Goal: Task Accomplishment & Management: Use online tool/utility

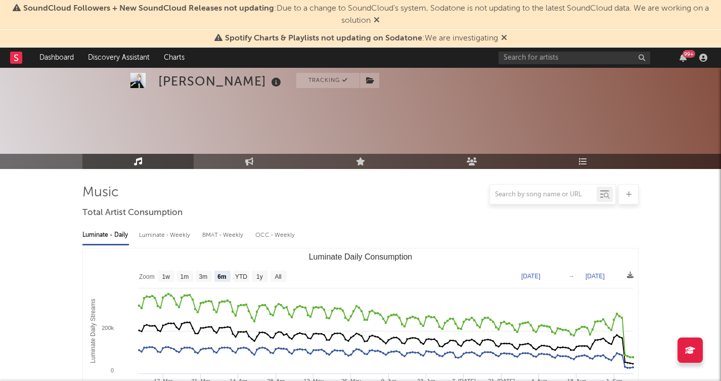
select select "6m"
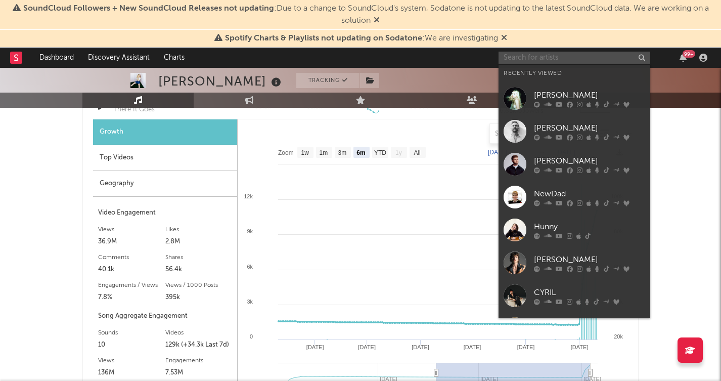
click at [557, 59] on input "text" at bounding box center [575, 58] width 152 height 13
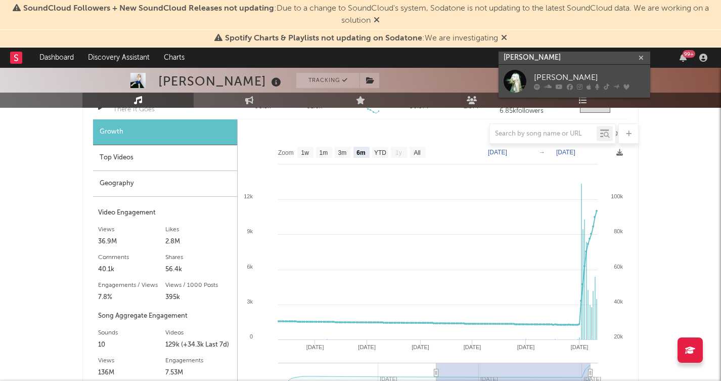
type input "[PERSON_NAME]"
click at [554, 76] on div "[PERSON_NAME]" at bounding box center [589, 78] width 111 height 12
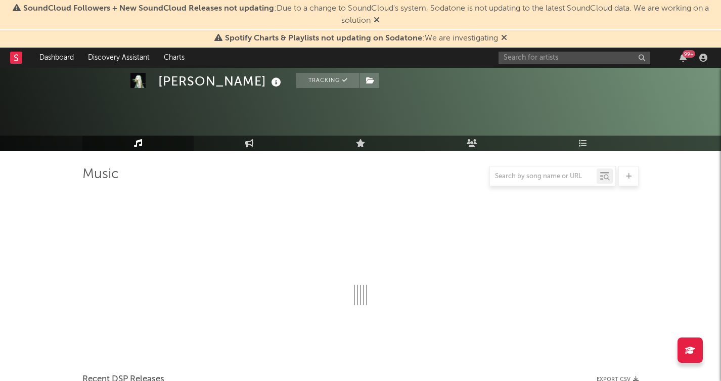
scroll to position [778, 0]
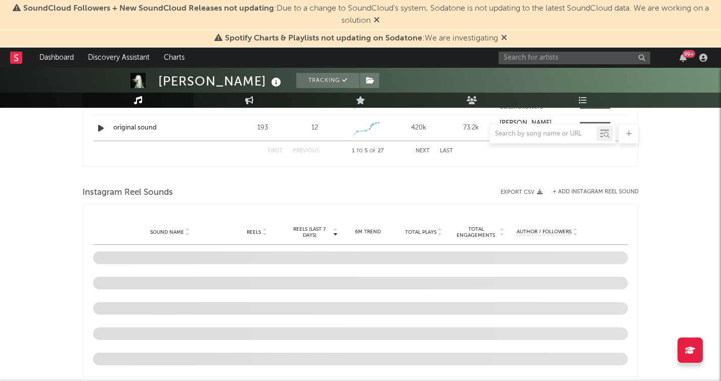
select select "6m"
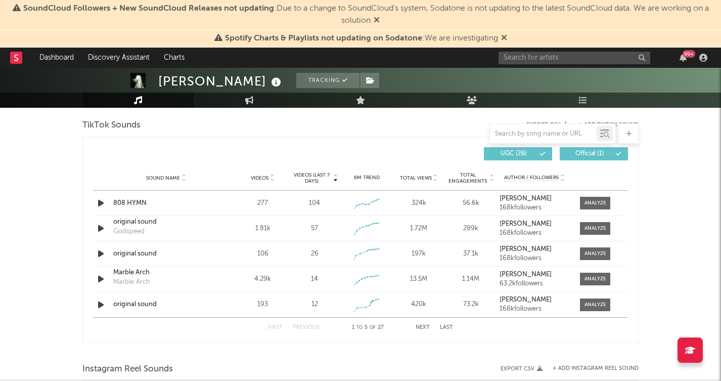
scroll to position [649, 0]
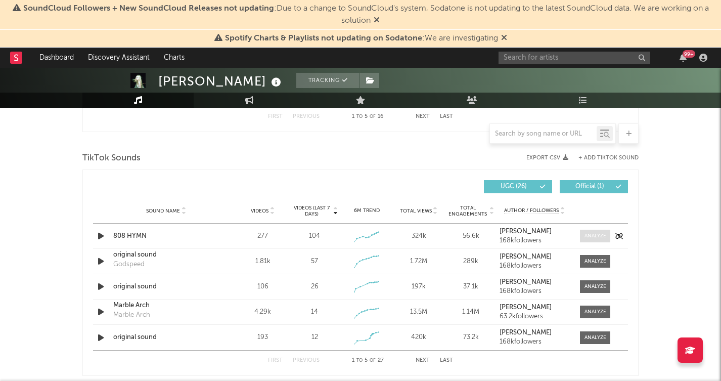
click at [599, 241] on span at bounding box center [595, 236] width 30 height 13
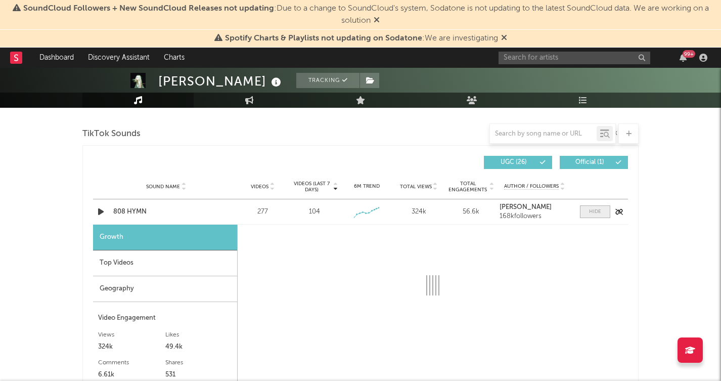
select select "1w"
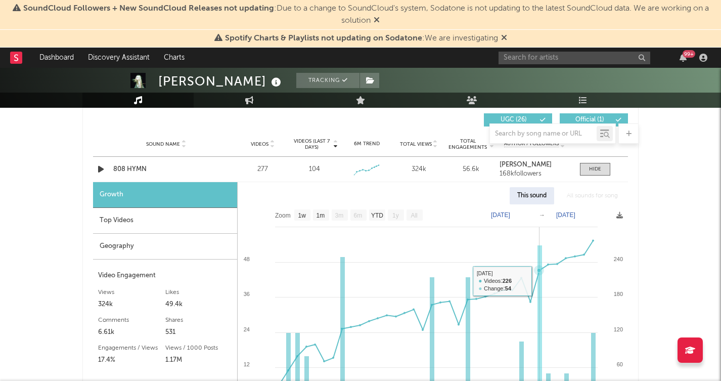
scroll to position [711, 0]
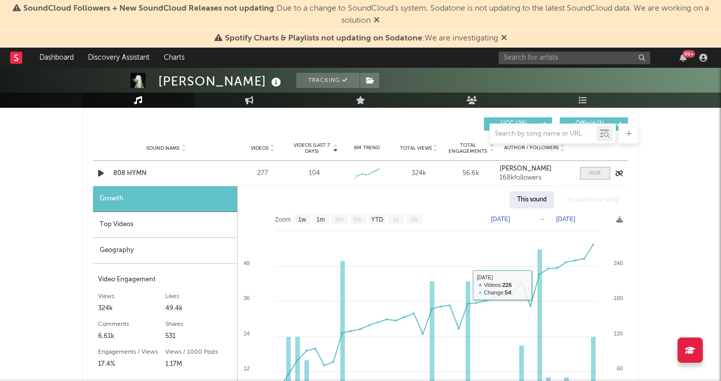
click at [602, 169] on span at bounding box center [595, 173] width 30 height 13
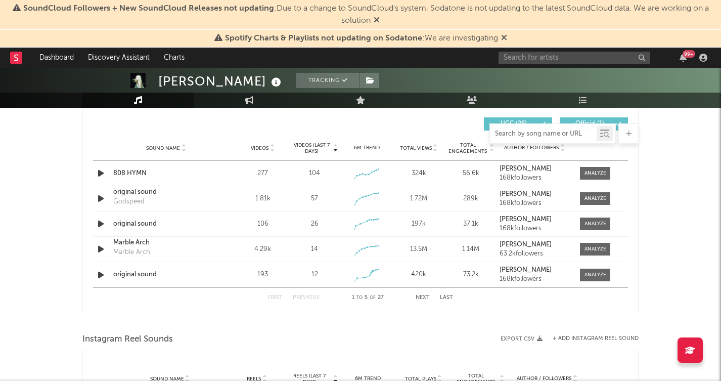
click at [550, 133] on input "text" at bounding box center [543, 134] width 107 height 8
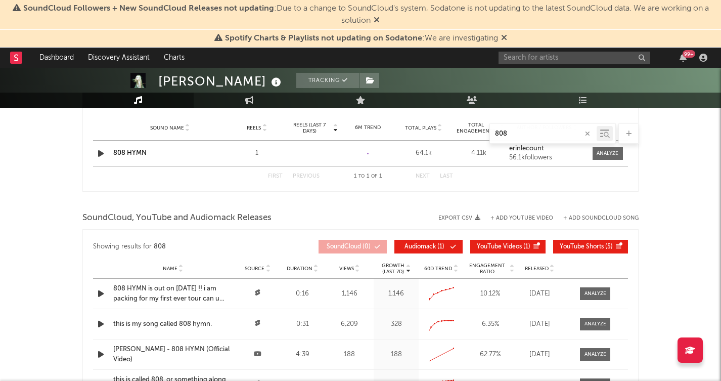
type input "808"
click at [122, 156] on link "808 HYMN" at bounding box center [129, 153] width 33 height 7
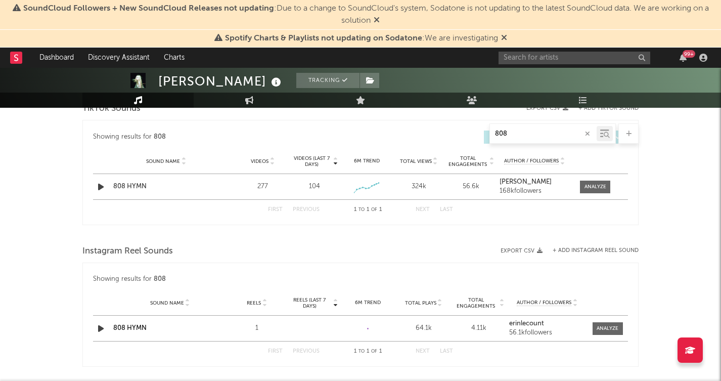
scroll to position [468, 0]
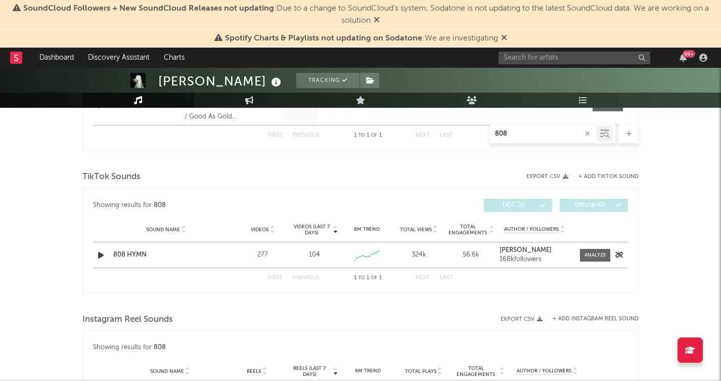
click at [129, 255] on div "808 HYMN" at bounding box center [166, 255] width 106 height 10
click at [607, 179] on div "TikTok Sounds Export CSV + Add TikTok Sound Showing results for 808 Videos (las…" at bounding box center [360, 230] width 556 height 125
click at [591, 174] on button "+ Add TikTok Sound" at bounding box center [608, 177] width 60 height 6
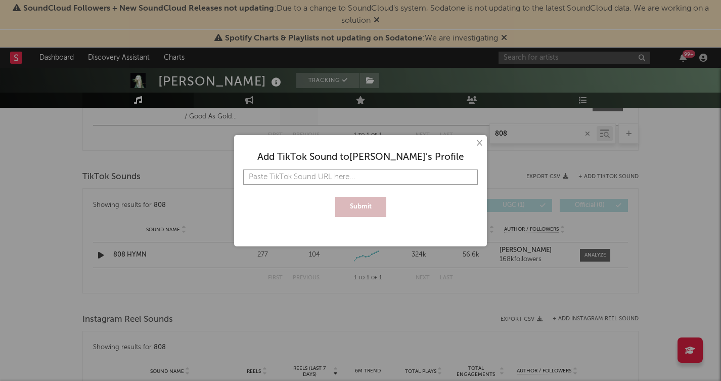
click at [438, 179] on input "text" at bounding box center [360, 176] width 235 height 15
paste input "https://www.tiktok.com/music/808-HYMN-7543705494407759873?lang=en-GB"
type input "https://www.tiktok.com/music/808-HYMN-7543705494407759873?lang=en-GB"
click at [361, 217] on div "Add TikTok Sound to Erin LeCount 's Profile https://www.tiktok.com/music/808-HY…" at bounding box center [360, 180] width 243 height 81
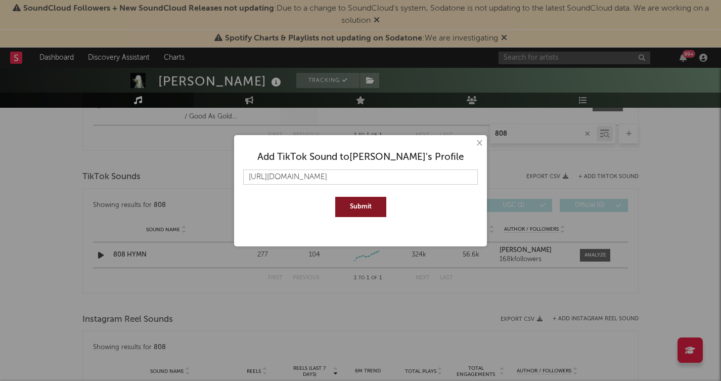
scroll to position [0, 0]
click at [361, 205] on button "Submit" at bounding box center [360, 207] width 51 height 20
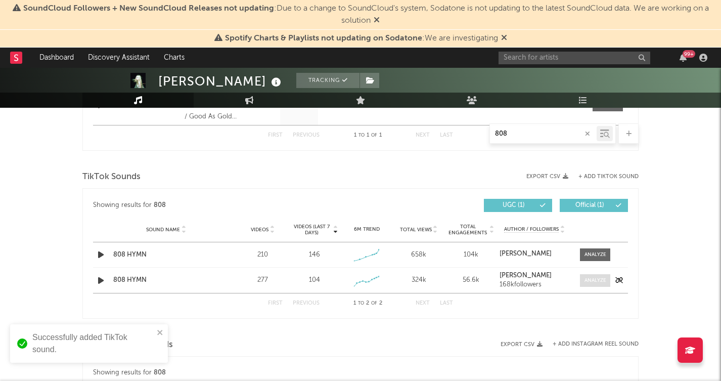
click at [598, 279] on div at bounding box center [596, 281] width 22 height 8
select select "1w"
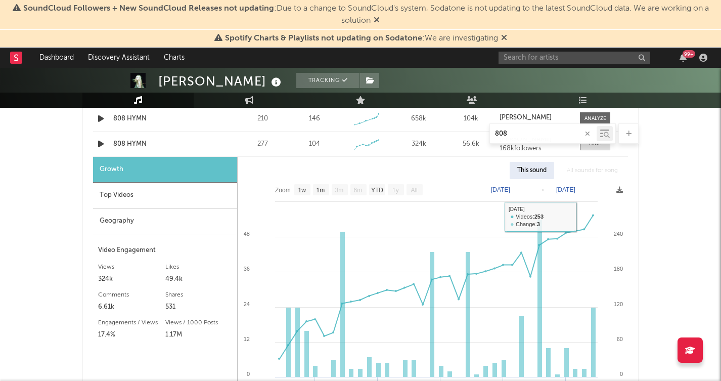
scroll to position [550, 0]
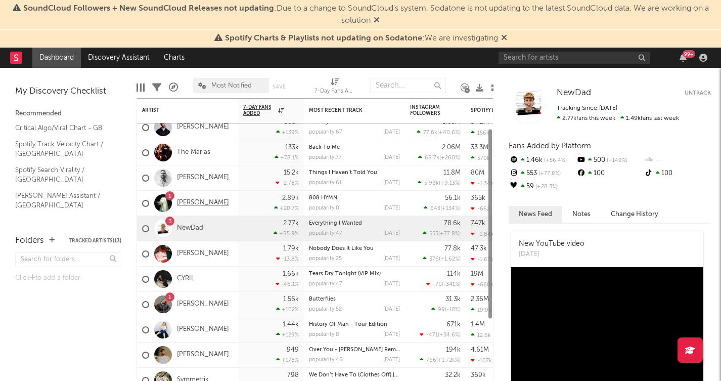
click at [198, 200] on link "[PERSON_NAME]" at bounding box center [203, 203] width 52 height 9
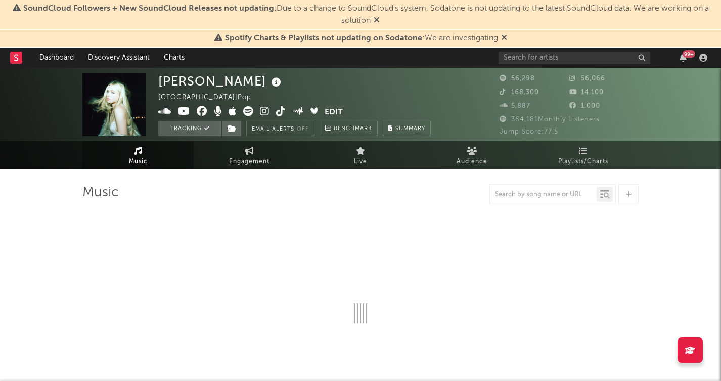
select select "6m"
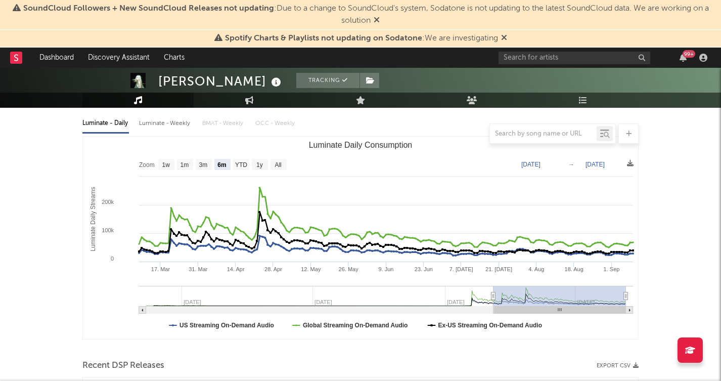
scroll to position [70, 0]
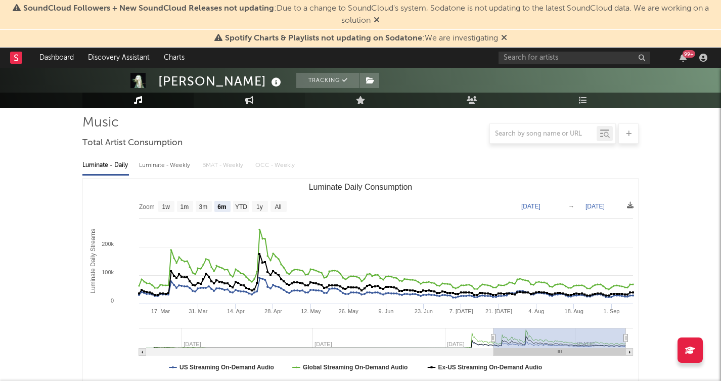
click at [263, 106] on link "Engagement" at bounding box center [249, 100] width 111 height 15
select select "1w"
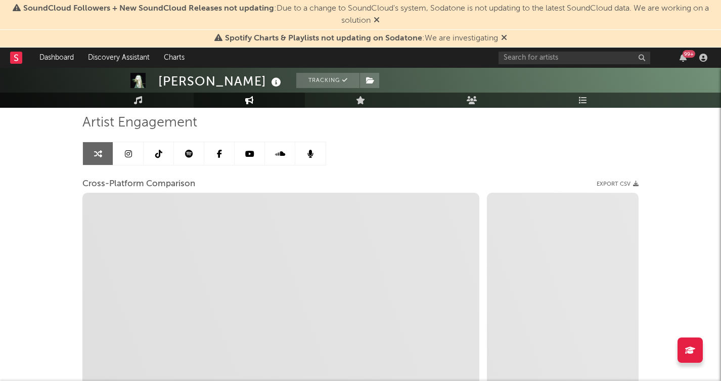
click at [162, 154] on link at bounding box center [159, 153] width 30 height 23
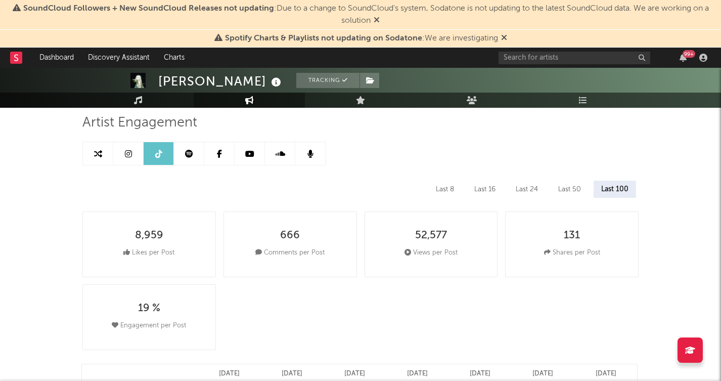
select select "6m"
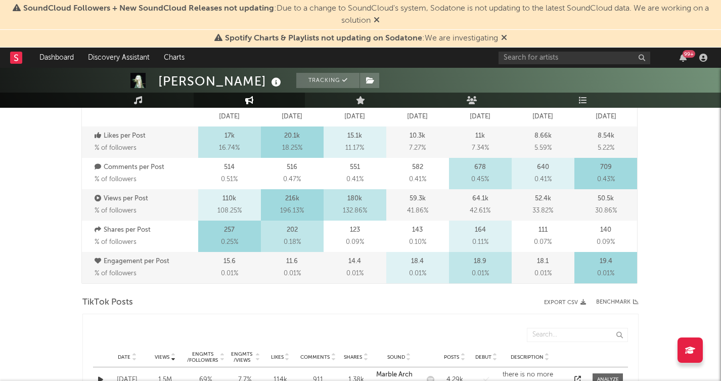
scroll to position [317, 0]
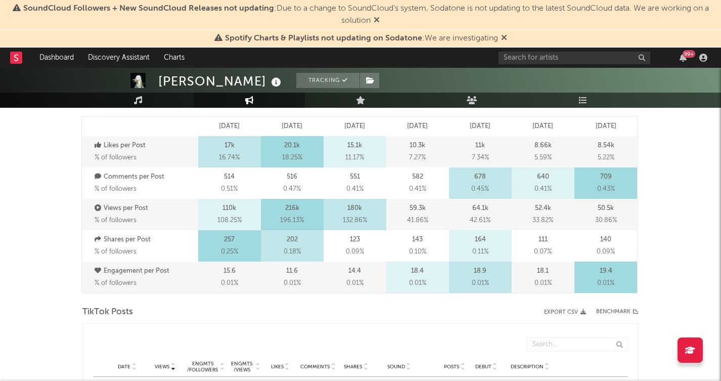
click at [177, 197] on div "Comments per Post % of followers" at bounding box center [145, 182] width 106 height 31
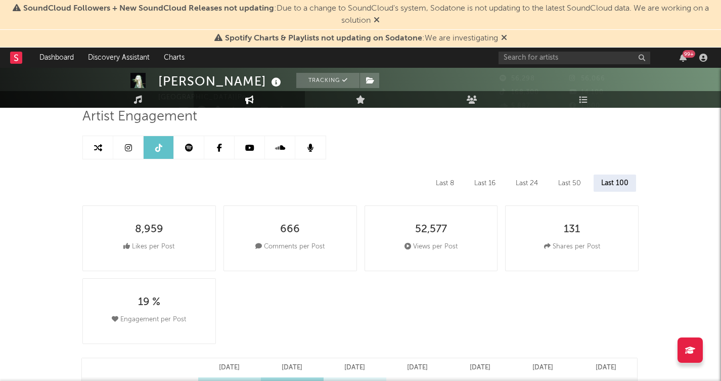
scroll to position [0, 0]
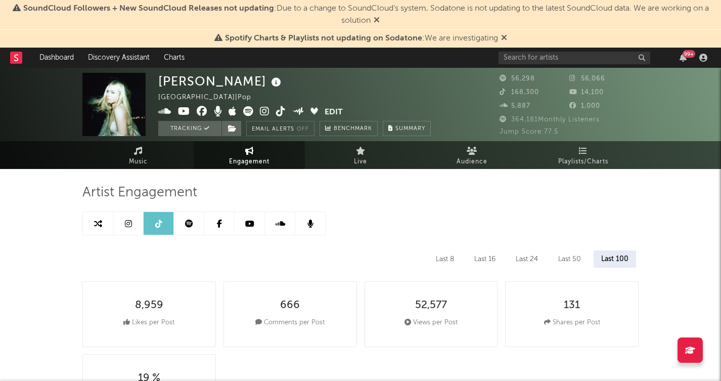
click at [128, 219] on icon at bounding box center [128, 223] width 7 height 8
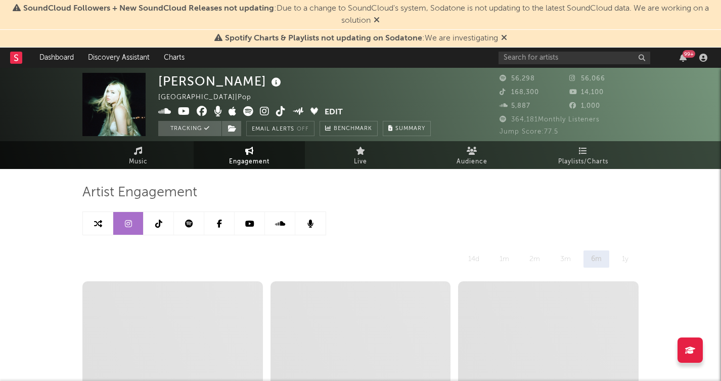
select select "6m"
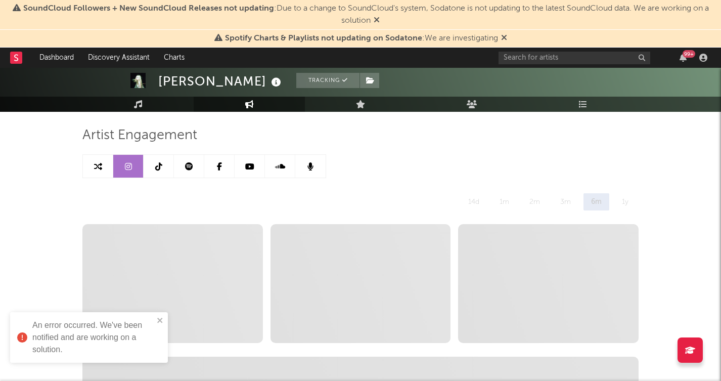
scroll to position [58, 0]
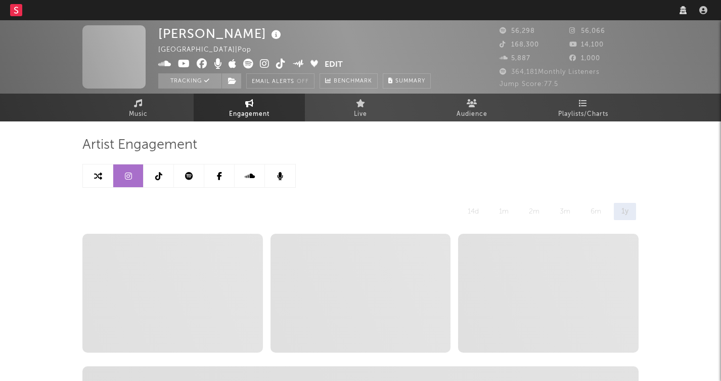
select select "6m"
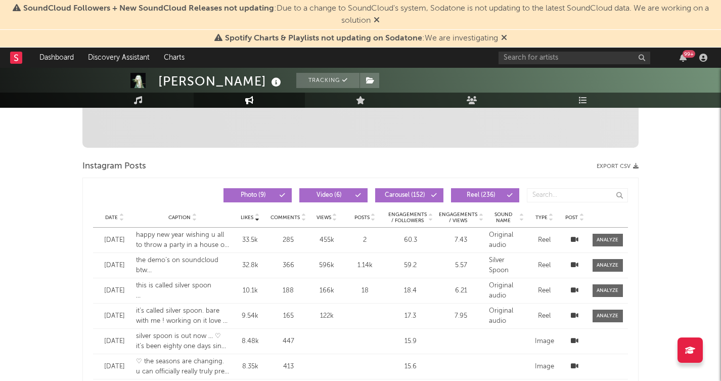
scroll to position [381, 0]
